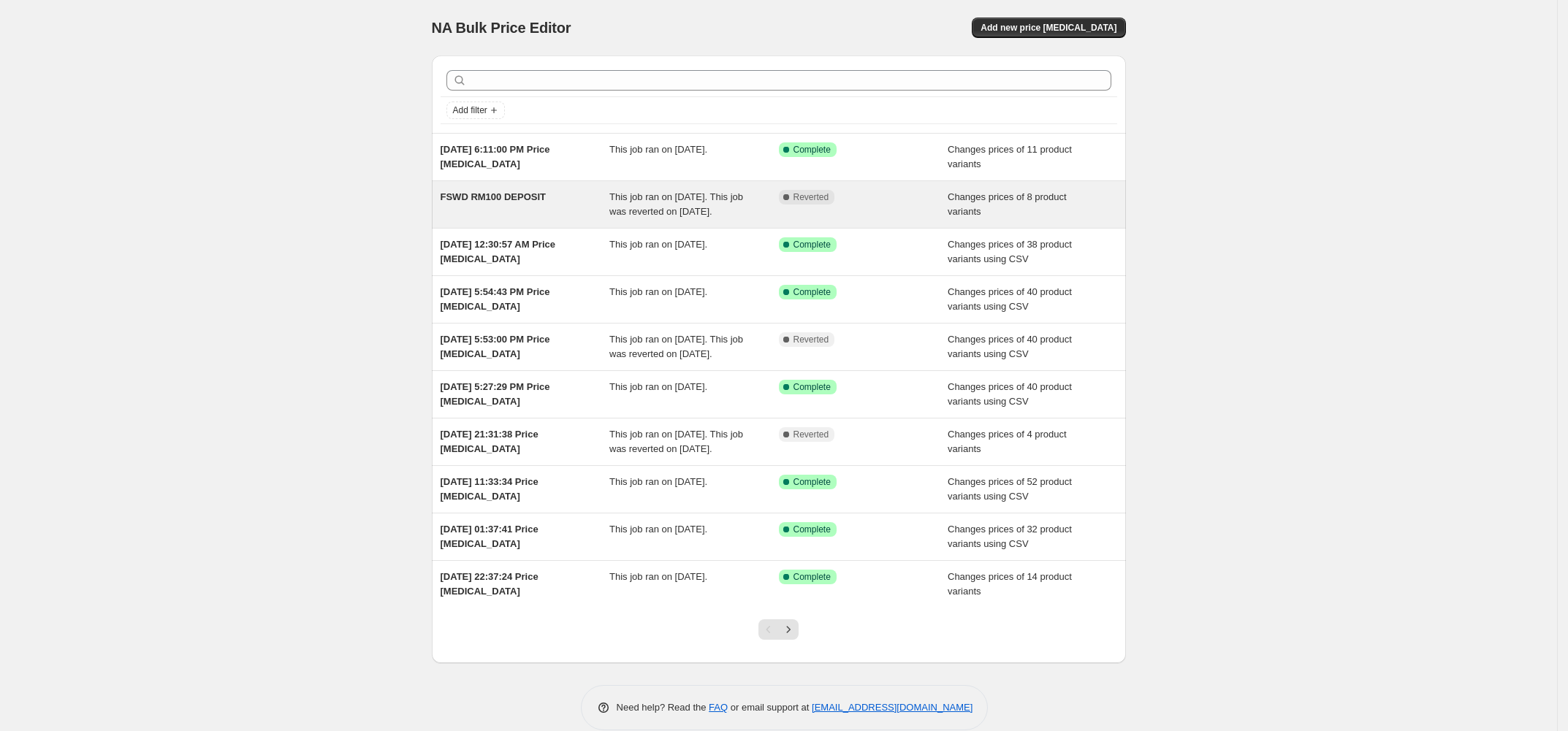
click at [945, 199] on div "Complete Reverted" at bounding box center [864, 205] width 170 height 29
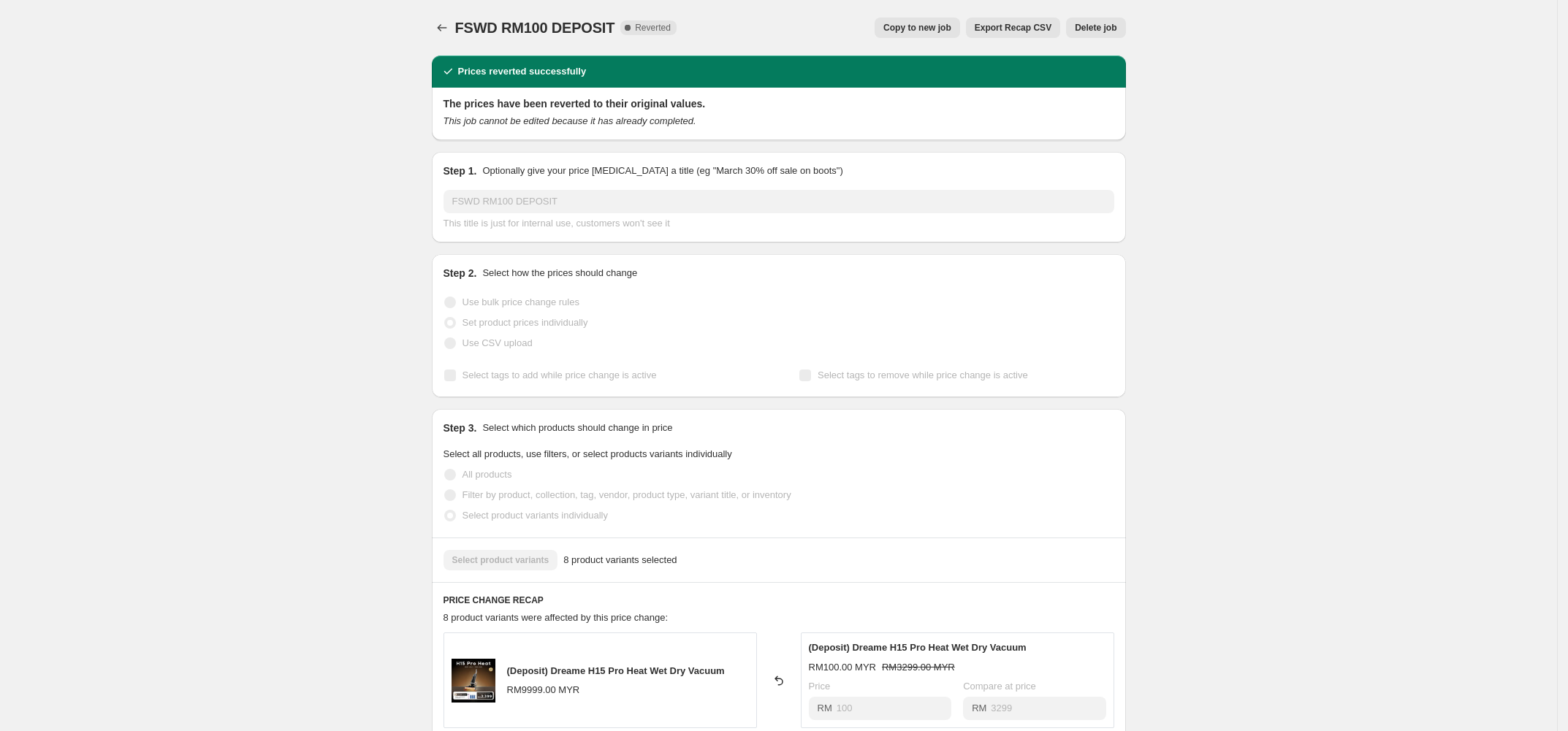
click at [901, 25] on span "Copy to new job" at bounding box center [918, 27] width 68 height 12
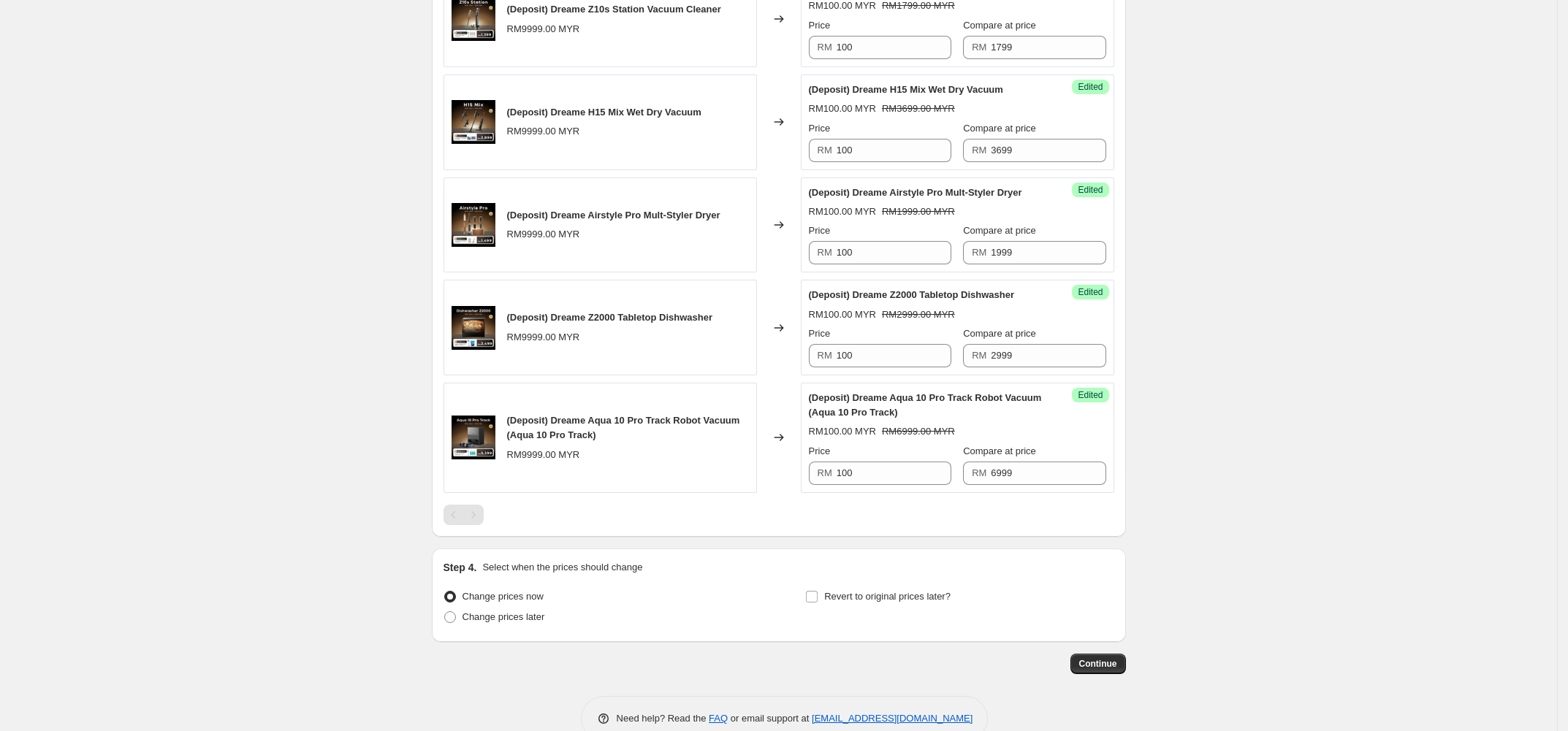
scroll to position [805, 0]
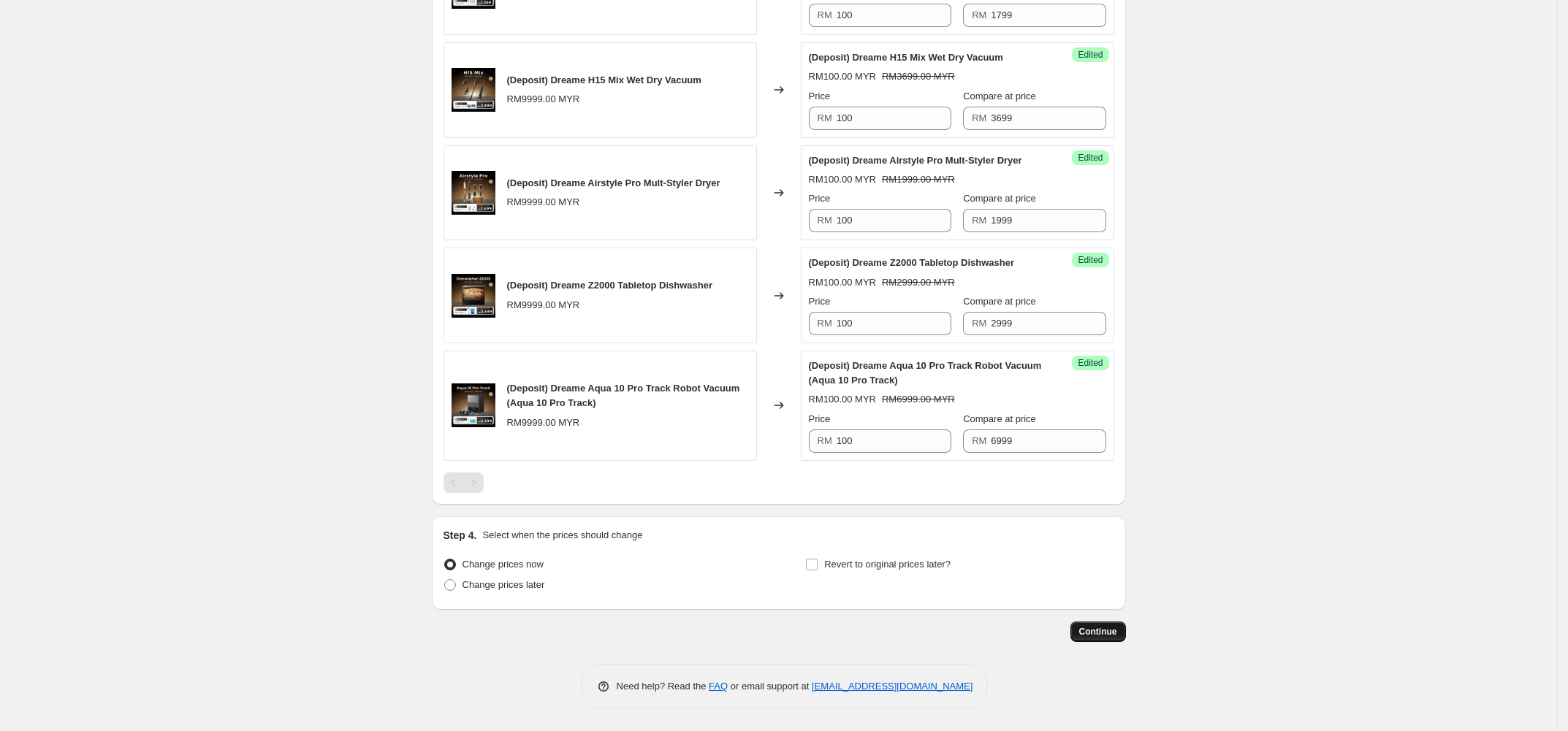
click at [1106, 630] on span "Continue" at bounding box center [1097, 631] width 38 height 12
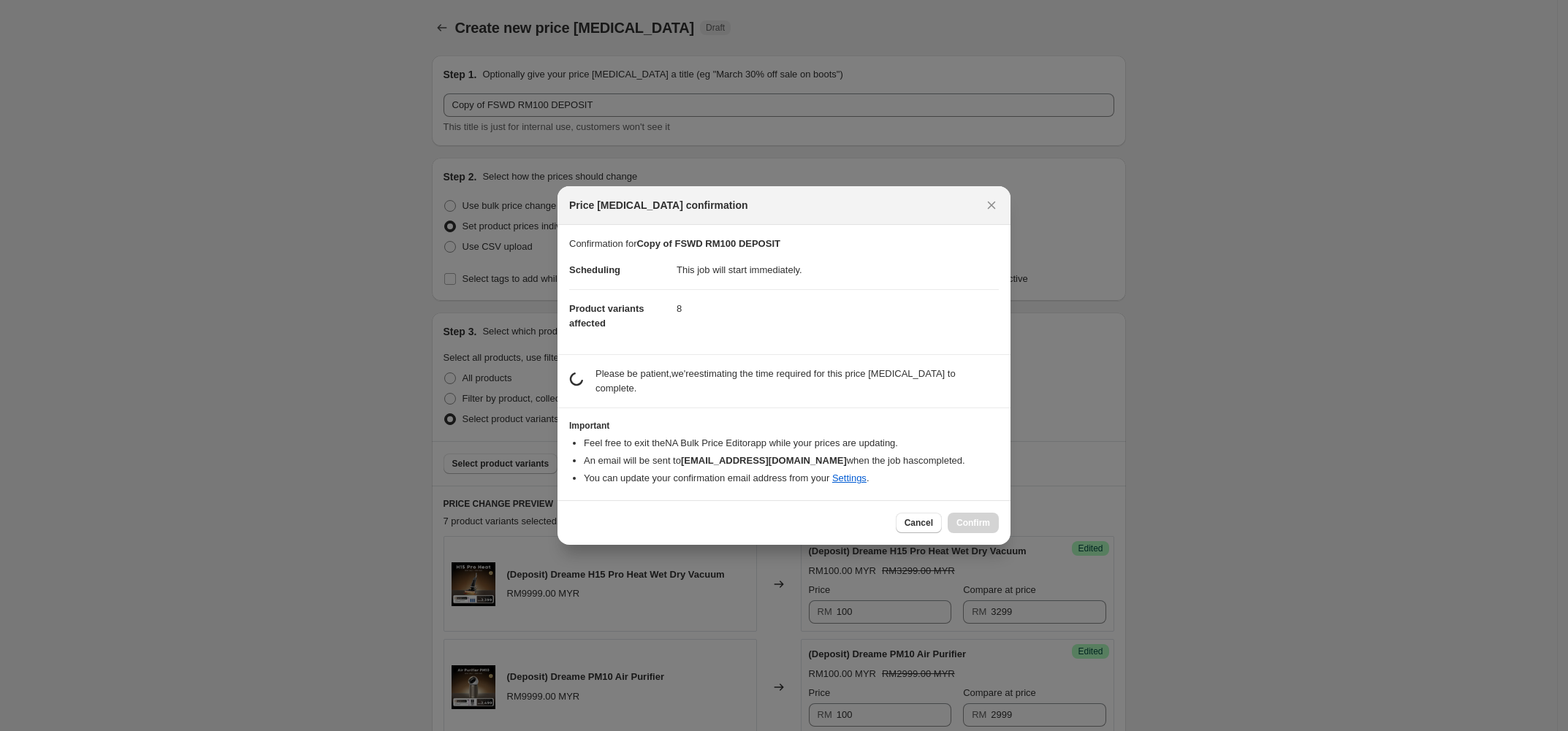
scroll to position [0, 0]
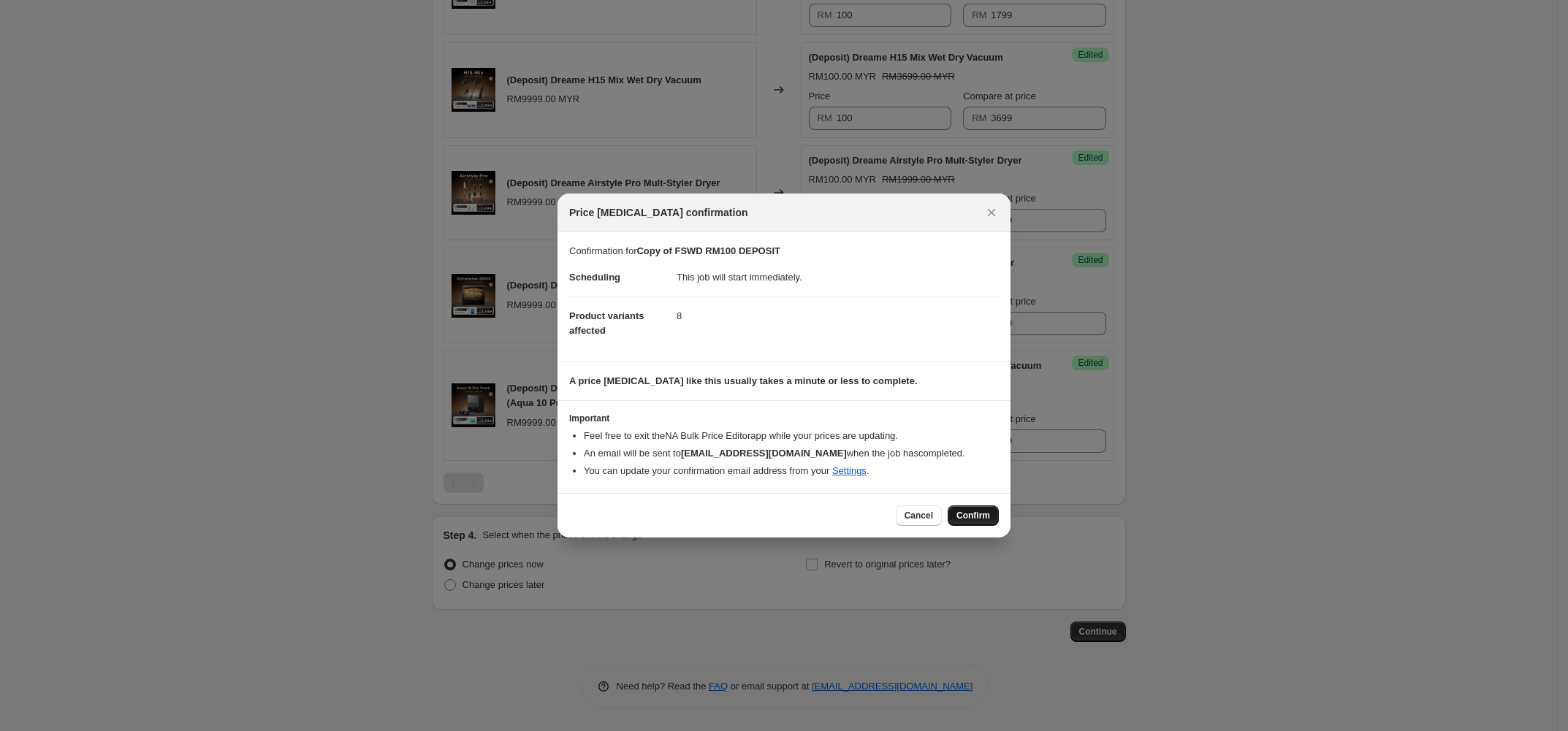
click at [962, 508] on button "Confirm" at bounding box center [973, 515] width 51 height 20
